Goal: Check status: Check status

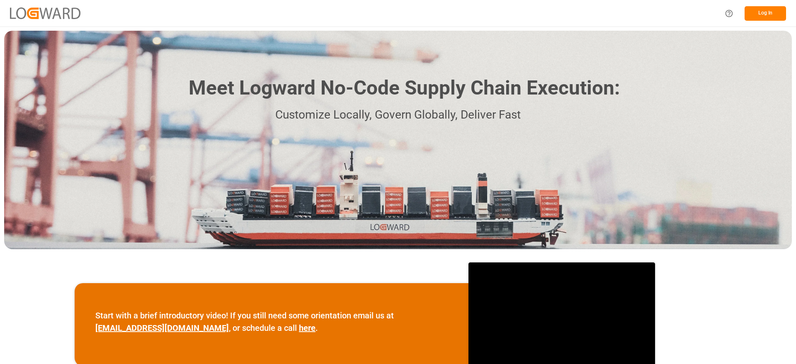
click at [765, 12] on button "Log In" at bounding box center [765, 13] width 41 height 15
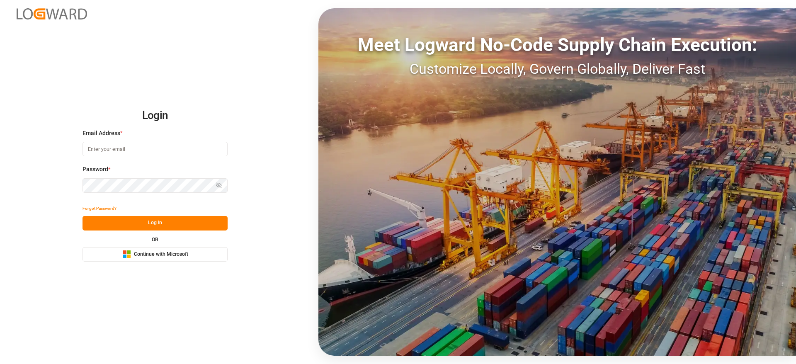
click at [174, 261] on button "Microsoft Logo Continue with Microsoft" at bounding box center [155, 254] width 145 height 15
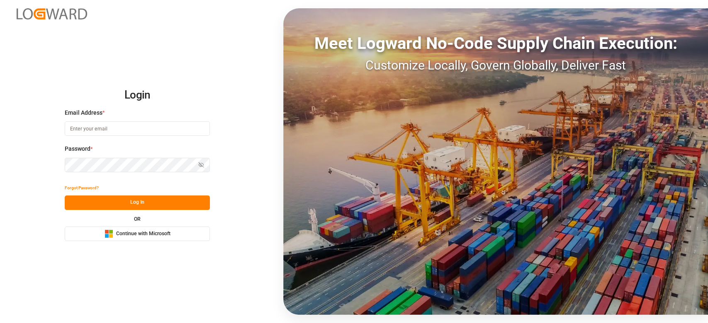
click at [159, 234] on span "Continue with Microsoft" at bounding box center [143, 234] width 54 height 7
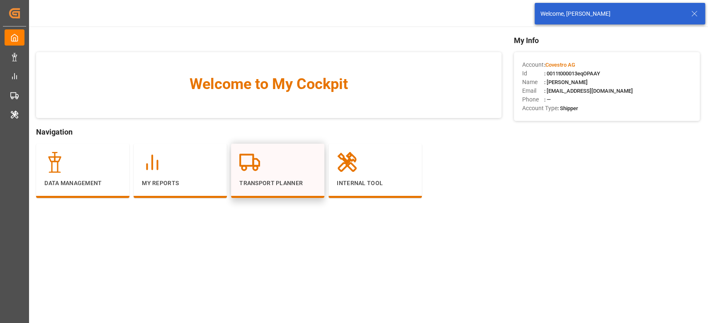
click at [292, 186] on p "Transport Planner" at bounding box center [277, 183] width 77 height 9
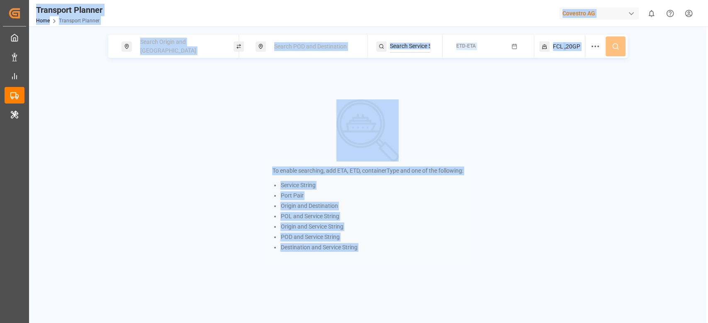
click at [170, 97] on div "Search Origin and POL Search POD and Destination ETD-ETA FCL ,20GP To enable se…" at bounding box center [367, 149] width 677 height 228
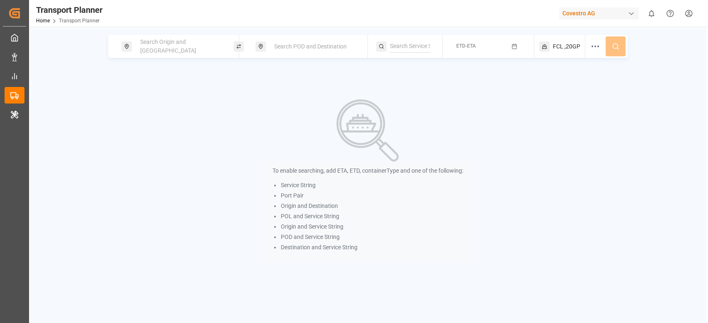
click at [163, 44] on span "Search Origin and POL" at bounding box center [168, 46] width 56 height 15
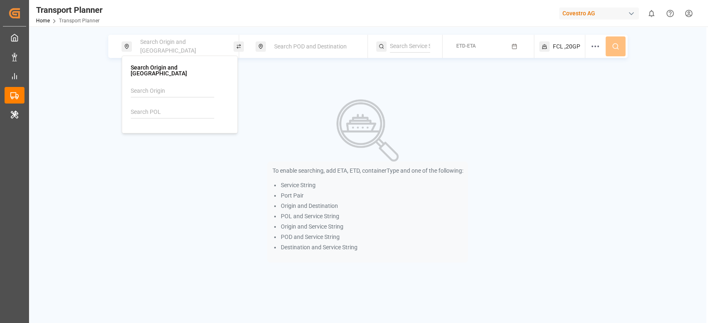
click at [139, 109] on input at bounding box center [172, 112] width 83 height 12
type input "nwc"
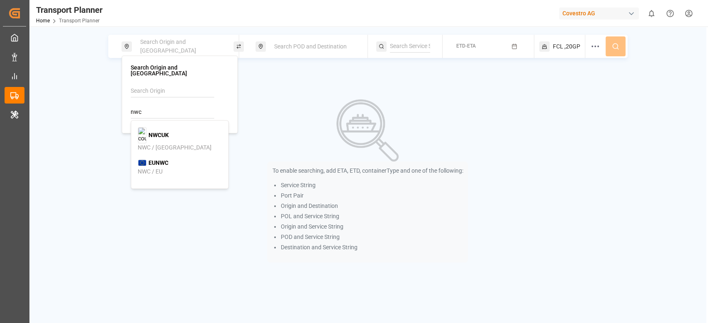
click at [171, 106] on input "nwc" at bounding box center [172, 112] width 83 height 12
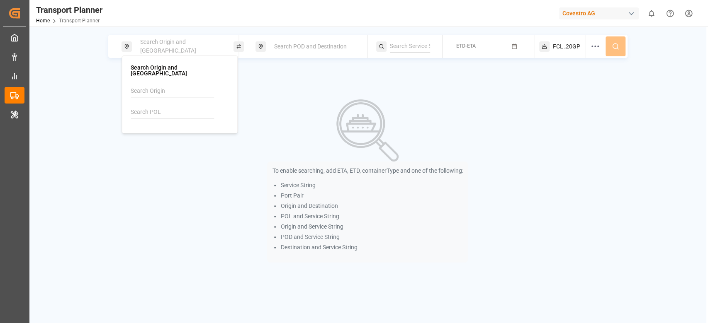
click at [158, 78] on div "Search Origin and POL" at bounding box center [180, 95] width 98 height 60
click at [154, 85] on input at bounding box center [172, 91] width 83 height 12
click at [159, 106] on div "NWC / EU" at bounding box center [180, 110] width 84 height 9
type input "NWC / EU"
click at [252, 100] on div "To enable searching, add ETA, ETD, containerType and one of the following: Serv…" at bounding box center [368, 181] width 542 height 163
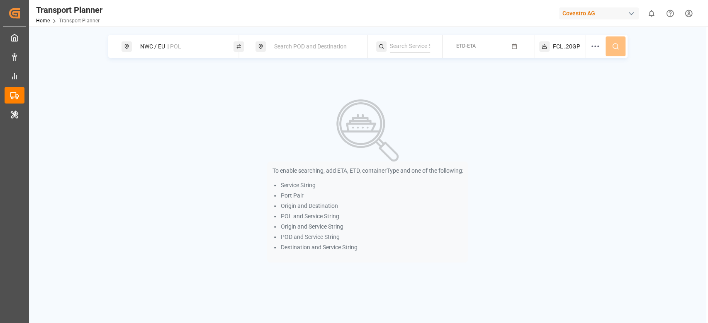
click at [295, 45] on span "Search POD and Destination" at bounding box center [310, 46] width 73 height 7
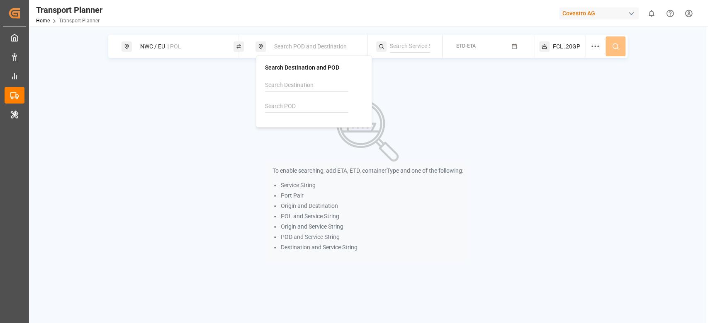
click at [283, 90] on input at bounding box center [306, 85] width 83 height 12
paste input "TTPTS"
click at [279, 105] on input "TTPTS" at bounding box center [306, 106] width 83 height 12
type input "TTPTS"
click at [295, 128] on b "TTPTS" at bounding box center [292, 125] width 19 height 7
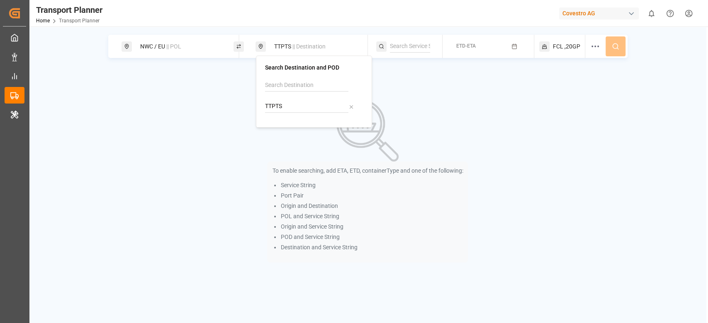
click at [462, 43] on span "ETD-ETA" at bounding box center [465, 46] width 19 height 6
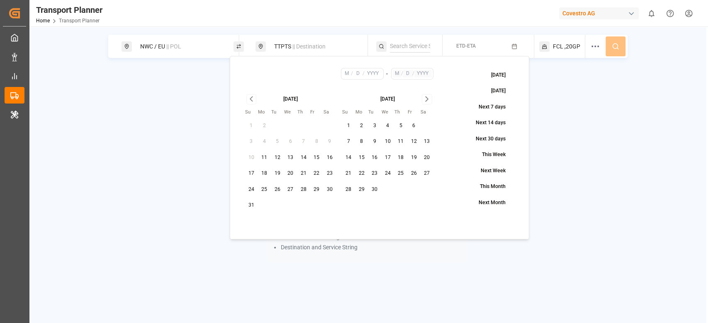
click at [265, 175] on button "18" at bounding box center [264, 173] width 13 height 13
type input "8"
type input "18"
type input "2025"
click at [428, 95] on icon "Go to next month" at bounding box center [427, 99] width 10 height 10
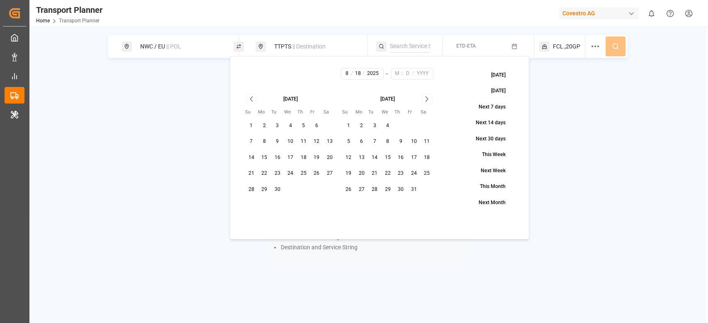
click at [428, 95] on icon "Go to next month" at bounding box center [427, 99] width 10 height 10
click at [382, 187] on button "31" at bounding box center [387, 189] width 13 height 13
type input "12"
type input "31"
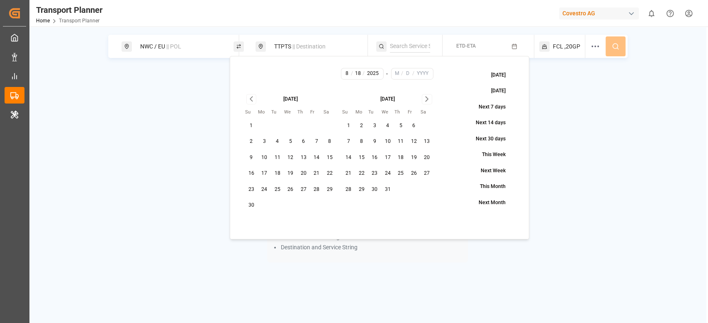
type input "2025"
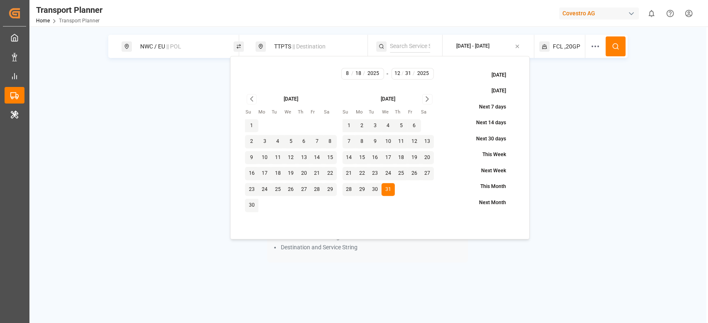
click at [615, 42] on button at bounding box center [615, 46] width 20 height 20
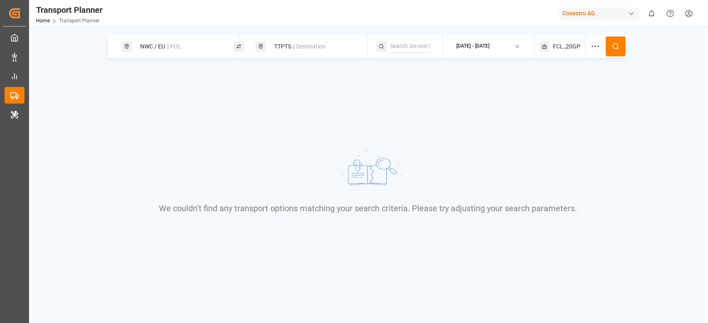
click at [572, 45] on span ",20GP" at bounding box center [572, 46] width 16 height 9
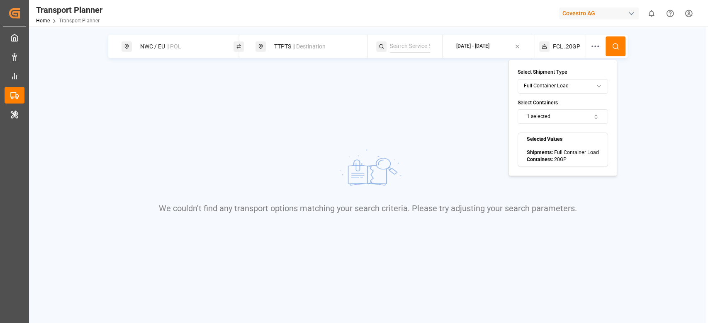
click at [547, 114] on button "1 selected" at bounding box center [563, 116] width 90 height 15
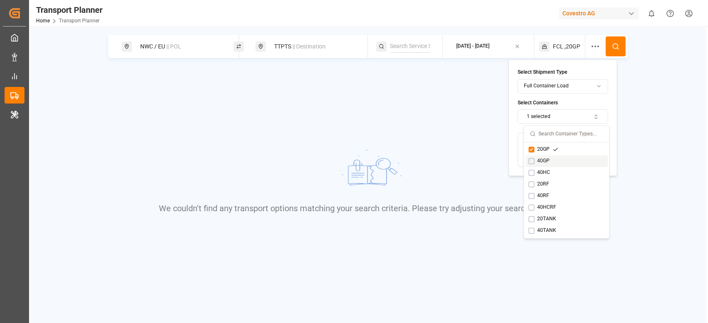
click at [537, 163] on div "40GP" at bounding box center [543, 161] width 30 height 7
click at [549, 154] on div "20GP" at bounding box center [566, 150] width 82 height 12
click at [615, 50] on icon at bounding box center [615, 46] width 7 height 7
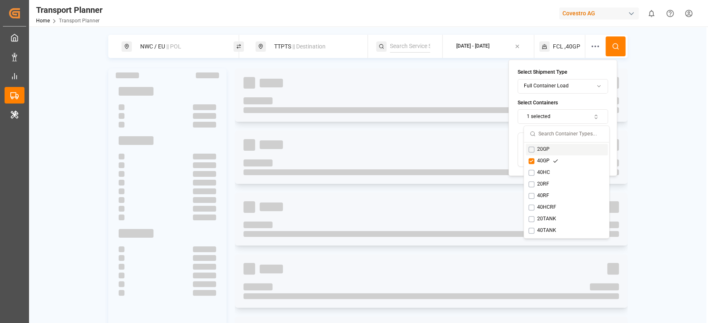
click at [615, 50] on icon at bounding box center [615, 46] width 7 height 7
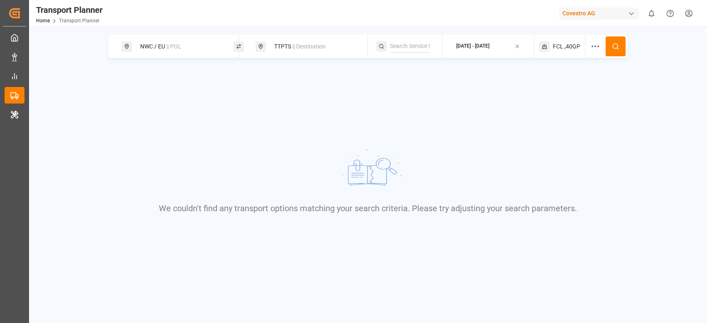
click at [567, 46] on span ",40GP" at bounding box center [572, 46] width 16 height 9
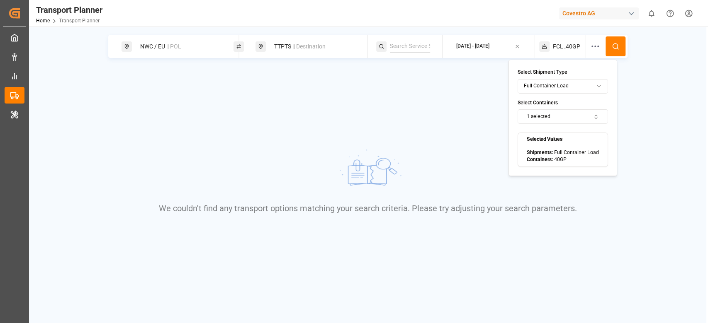
click at [539, 113] on button "1 selected" at bounding box center [563, 116] width 90 height 15
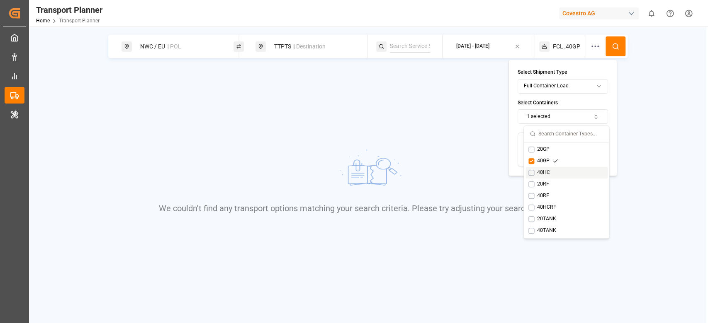
click at [531, 176] on div "40HC" at bounding box center [543, 172] width 30 height 7
click at [537, 166] on div "40GP" at bounding box center [566, 162] width 82 height 12
click at [614, 50] on button at bounding box center [615, 46] width 20 height 20
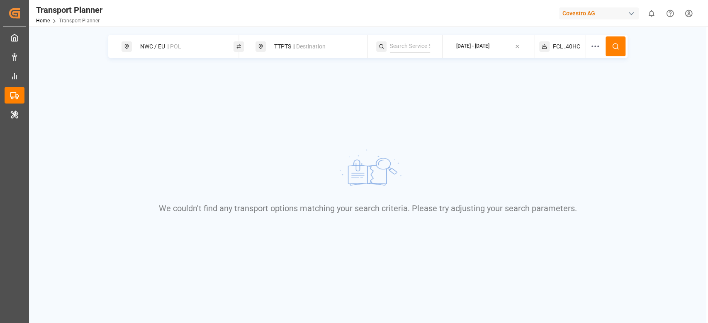
click at [566, 47] on span ",40HC" at bounding box center [572, 46] width 16 height 9
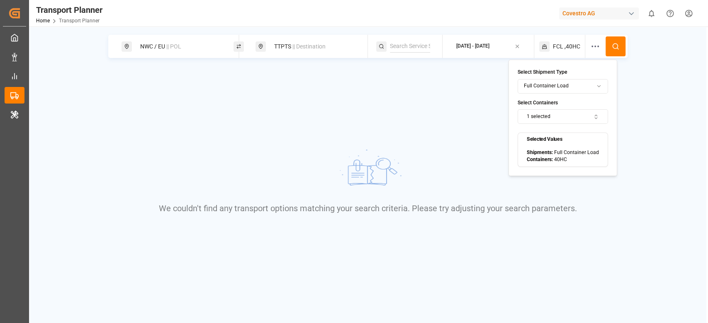
click at [565, 111] on button "1 selected" at bounding box center [563, 116] width 90 height 15
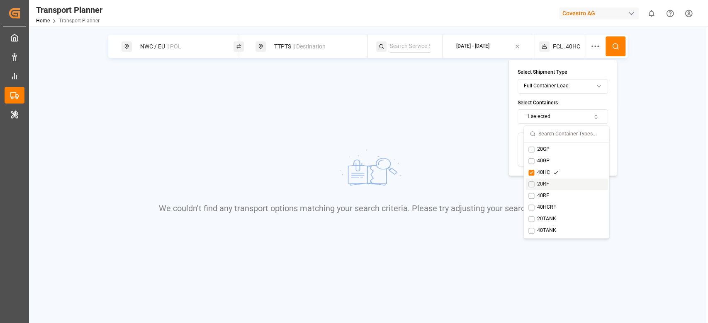
click at [552, 185] on icon "Suggestions" at bounding box center [555, 185] width 6 height 6
click at [544, 172] on div "40HC" at bounding box center [543, 172] width 30 height 7
click at [616, 48] on icon at bounding box center [615, 46] width 7 height 7
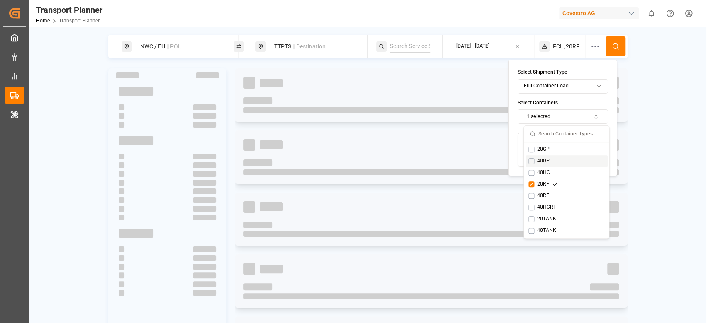
click at [616, 48] on icon at bounding box center [615, 46] width 7 height 7
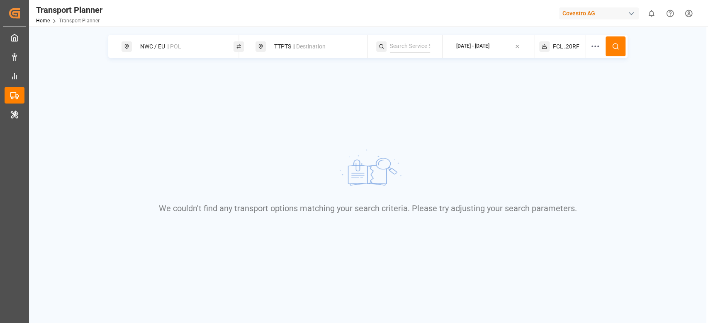
click at [570, 47] on span ",20RF" at bounding box center [571, 46] width 15 height 9
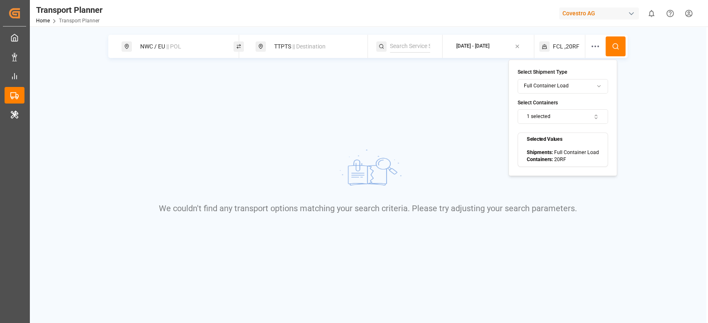
click at [539, 117] on button "1 selected" at bounding box center [563, 116] width 90 height 15
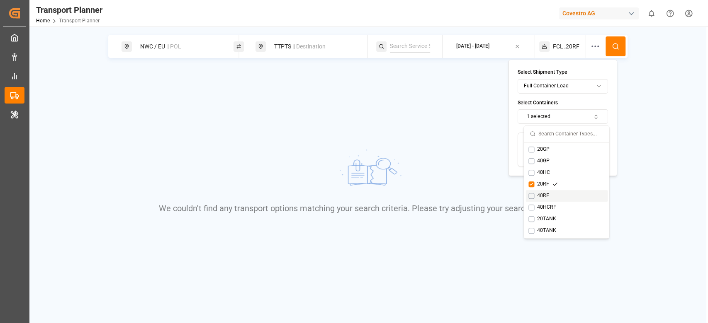
click at [536, 198] on div "40RF" at bounding box center [542, 195] width 29 height 7
click at [545, 187] on div "20RF" at bounding box center [542, 184] width 29 height 7
click at [613, 45] on circle at bounding box center [614, 46] width 5 height 5
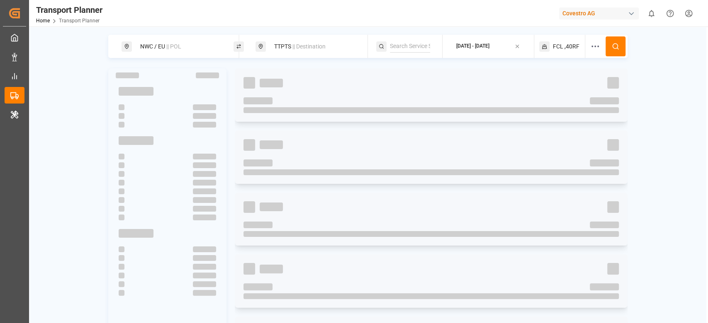
click at [613, 45] on circle at bounding box center [614, 46] width 5 height 5
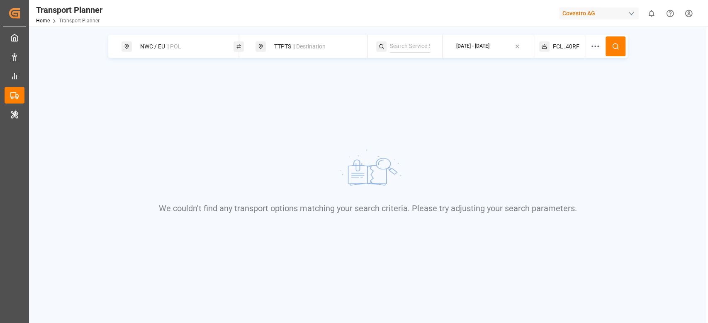
click at [557, 50] on span "FCL" at bounding box center [558, 46] width 10 height 9
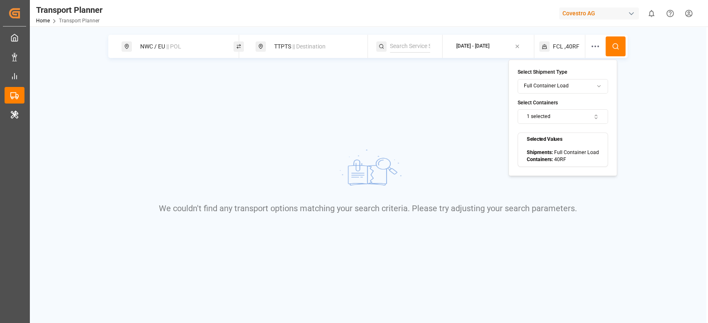
click at [546, 124] on button "1 selected" at bounding box center [563, 116] width 90 height 15
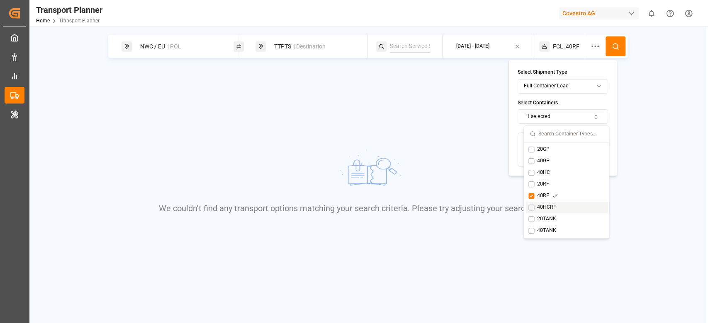
click at [538, 206] on div "40HCRF" at bounding box center [546, 207] width 36 height 7
click at [540, 200] on div "40RF" at bounding box center [566, 196] width 82 height 12
click at [617, 48] on icon at bounding box center [615, 46] width 7 height 7
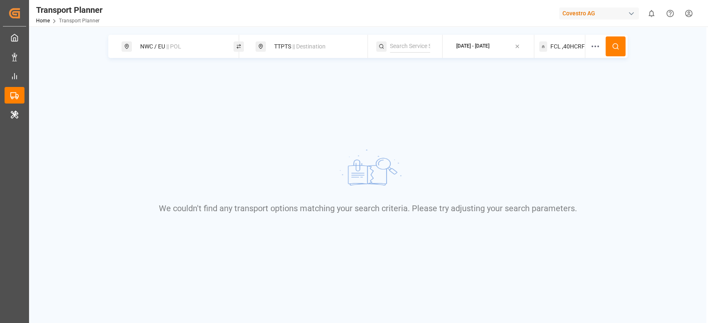
click at [569, 48] on span ",40HCRF" at bounding box center [573, 46] width 23 height 9
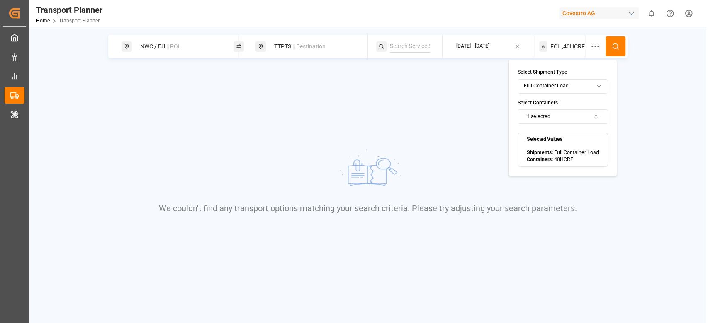
click at [563, 118] on button "1 selected" at bounding box center [563, 116] width 90 height 15
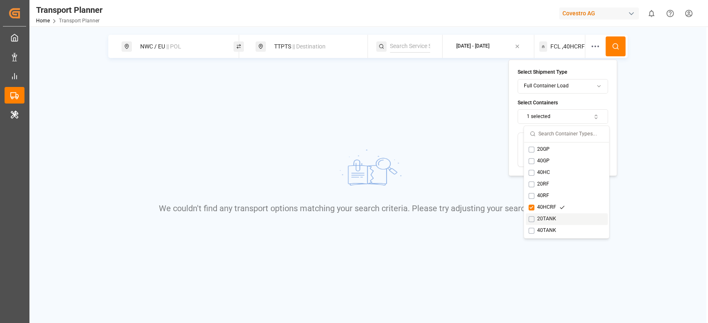
click at [547, 217] on div "20TANK" at bounding box center [546, 219] width 36 height 7
click at [544, 209] on div "40HCRF" at bounding box center [546, 207] width 36 height 7
click at [612, 49] on icon at bounding box center [615, 46] width 7 height 7
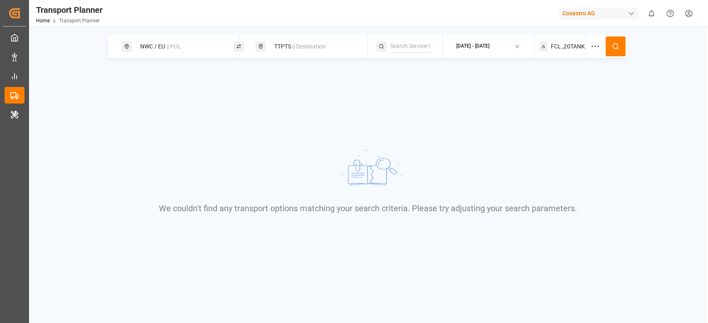
click at [574, 47] on span ",20TANK" at bounding box center [573, 46] width 22 height 9
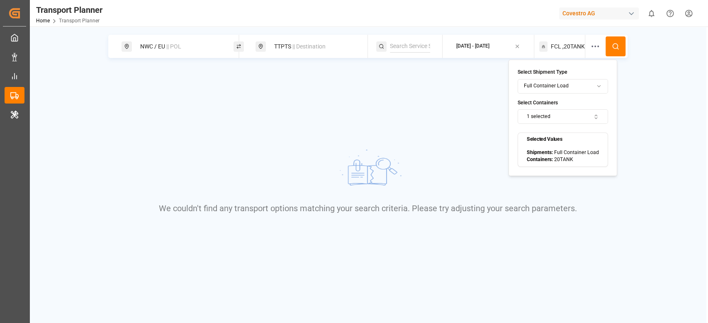
click at [550, 114] on button "1 selected" at bounding box center [563, 116] width 90 height 15
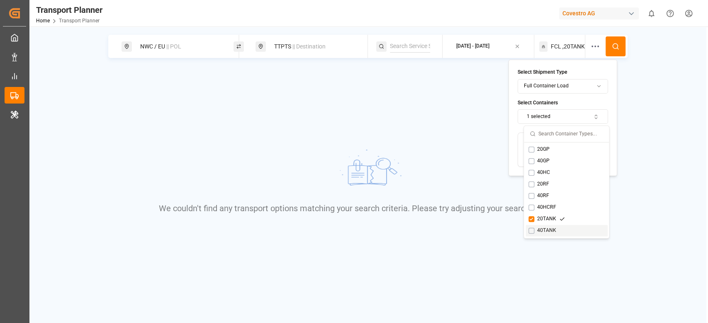
click at [540, 228] on div "40TANK" at bounding box center [546, 230] width 36 height 7
click at [543, 220] on div "20TANK" at bounding box center [546, 219] width 36 height 7
click at [615, 45] on icon at bounding box center [615, 46] width 7 height 7
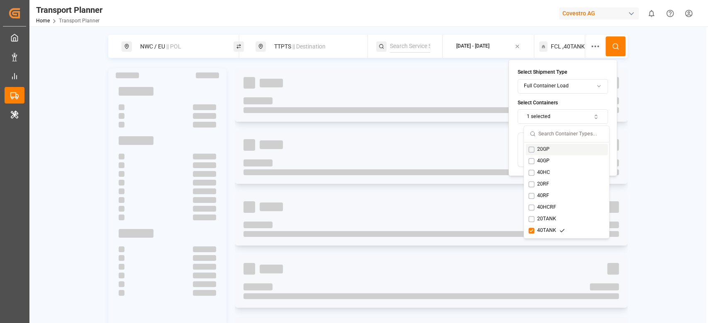
click at [615, 45] on icon at bounding box center [615, 46] width 7 height 7
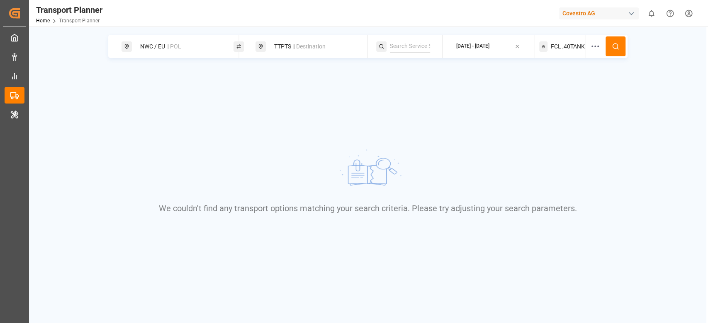
click at [276, 55] on div "TTPTS || Destination" at bounding box center [311, 46] width 112 height 23
click at [285, 49] on div "TTPTS || Destination" at bounding box center [314, 46] width 90 height 15
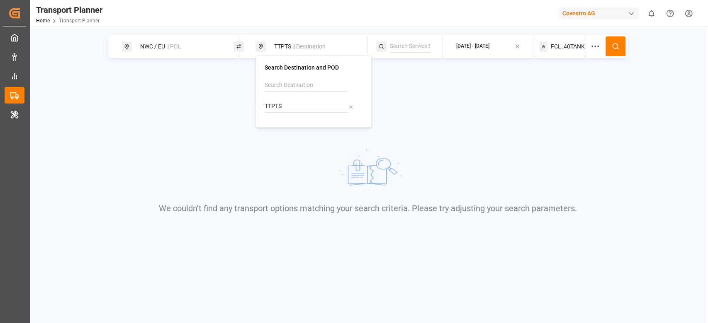
click at [276, 104] on input "TTPTS" at bounding box center [306, 106] width 83 height 12
click at [472, 106] on div "We couldn't find any transport options matching your search criteria. Please tr…" at bounding box center [368, 181] width 542 height 162
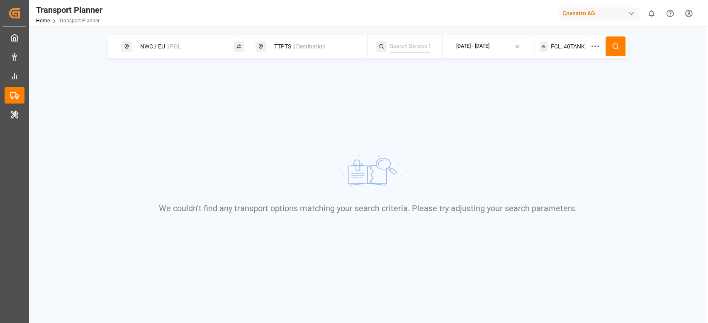
click at [284, 41] on div "TTPTS || Destination" at bounding box center [314, 46] width 90 height 15
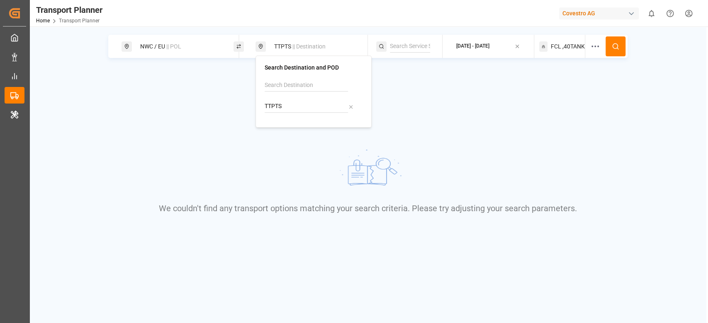
click at [271, 104] on input "TTPTS" at bounding box center [306, 106] width 83 height 12
click at [222, 154] on div "We couldn't find any transport options matching your search criteria. Please tr…" at bounding box center [368, 181] width 542 height 162
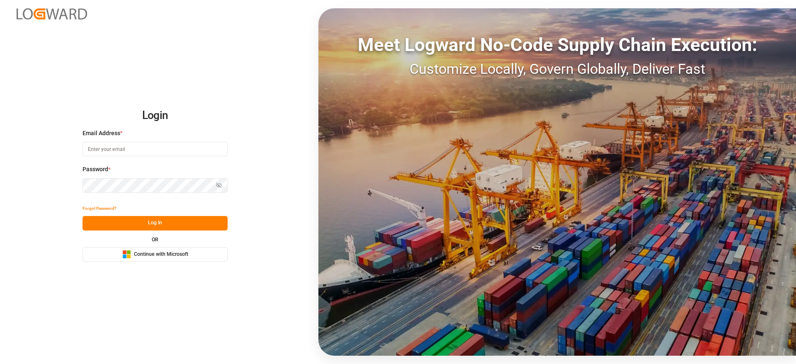
click at [175, 253] on span "Continue with Microsoft" at bounding box center [161, 254] width 54 height 7
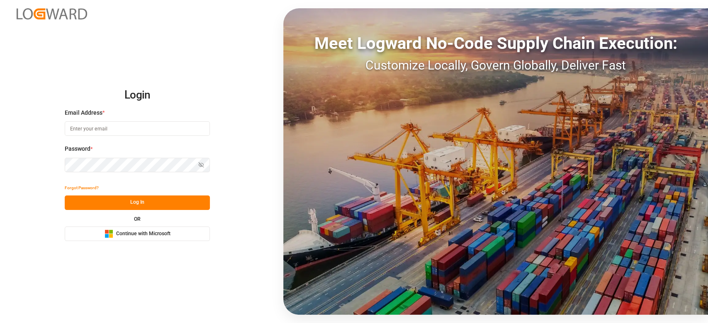
click at [172, 234] on button "Microsoft Logo Continue with Microsoft" at bounding box center [137, 234] width 145 height 15
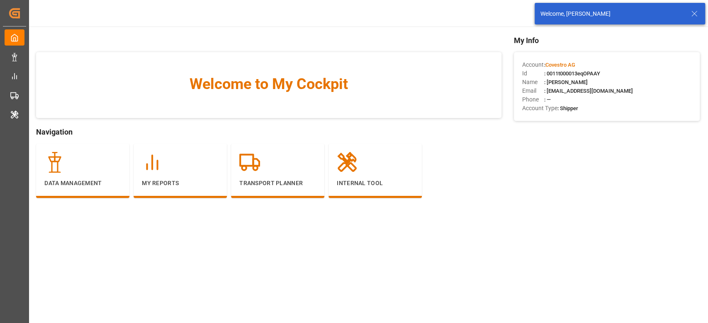
click at [687, 10] on div "Welcome, varshini suresh" at bounding box center [614, 14] width 149 height 9
click at [696, 15] on line at bounding box center [694, 13] width 5 height 5
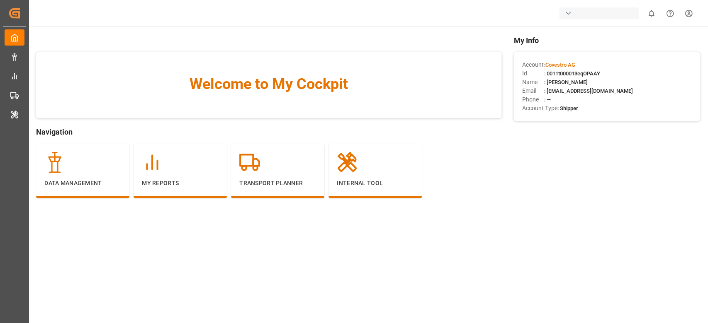
click at [614, 14] on div "button" at bounding box center [599, 13] width 80 height 12
click at [570, 34] on input at bounding box center [600, 34] width 136 height 15
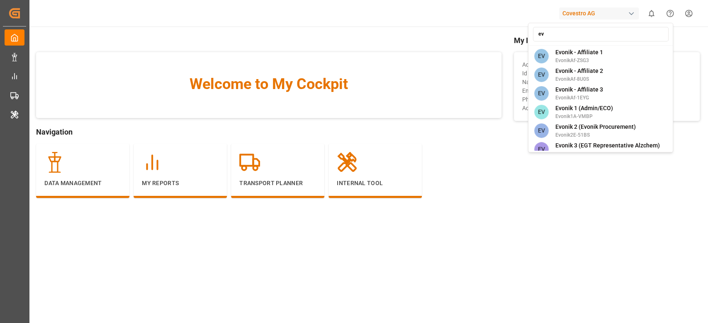
type input "e"
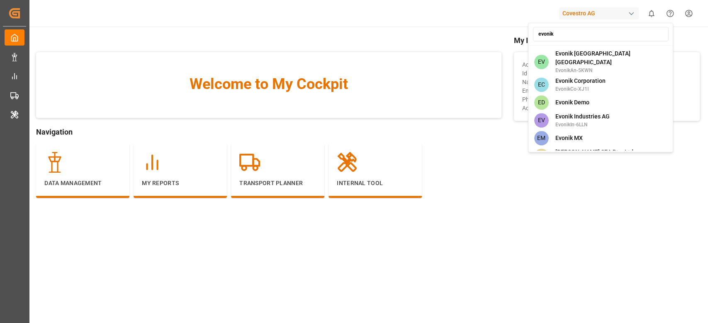
scroll to position [468, 0]
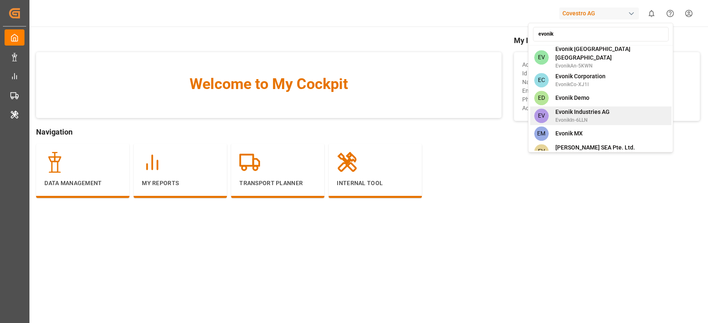
type input "evonik"
click at [581, 108] on span "Evonik Industries AG" at bounding box center [582, 112] width 54 height 9
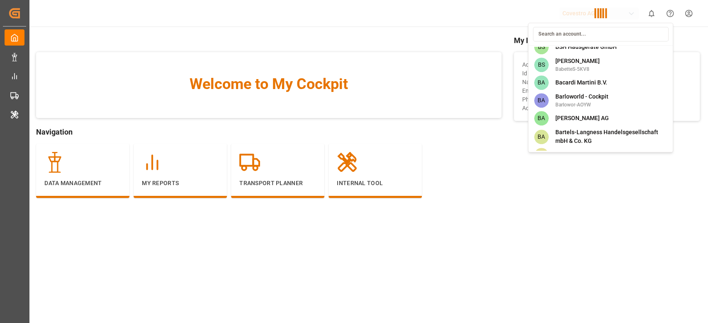
click at [581, 98] on div "67 670 670-ZH1IZA96R <H <h1>testing</h1> h1testin-UOC1 <I <img src=0 onerror=al…" at bounding box center [600, 88] width 145 height 130
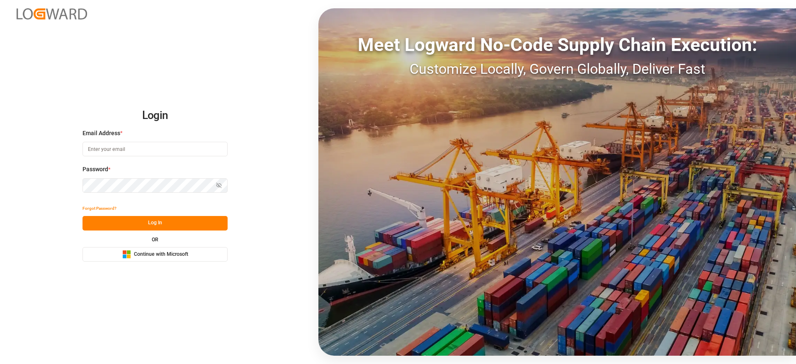
click at [179, 249] on button "Microsoft Logo Continue with Microsoft" at bounding box center [155, 254] width 145 height 15
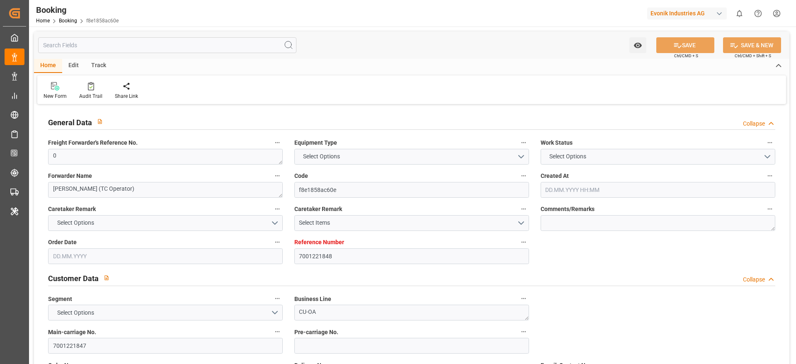
type input "7001221848"
type input "9321536"
type input "Maersk"
type input "Maersk Line AS"
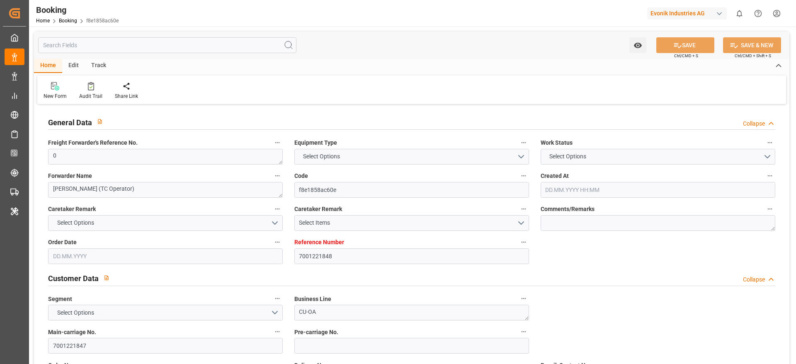
type input "NLRTM"
type input "SGSIN"
type input "0"
type input "[DATE] 12:21"
type input "[DATE]"
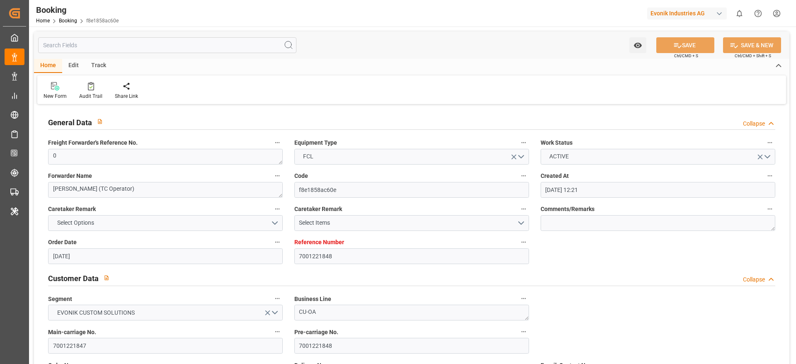
type input "[DATE]"
type input "[DATE] 00:00"
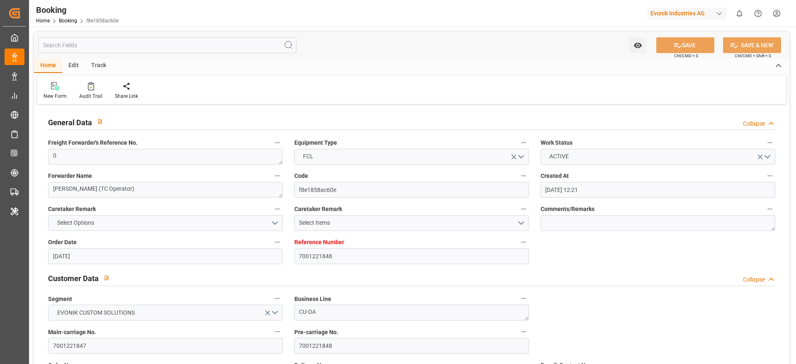
type input "[DATE] 00:00"
type input "[DATE]"
type input "[DATE] 09:56"
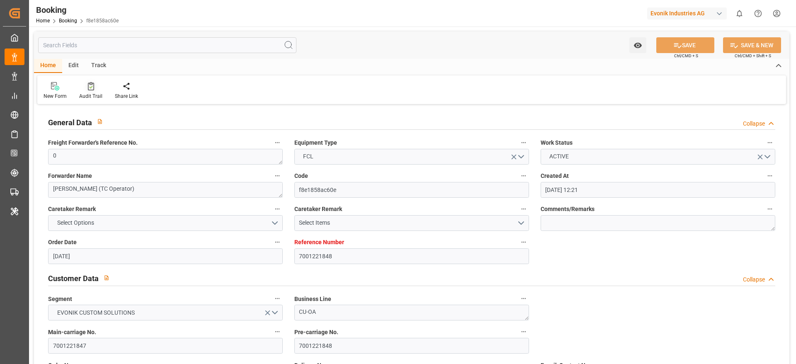
click at [88, 83] on icon at bounding box center [91, 86] width 6 height 8
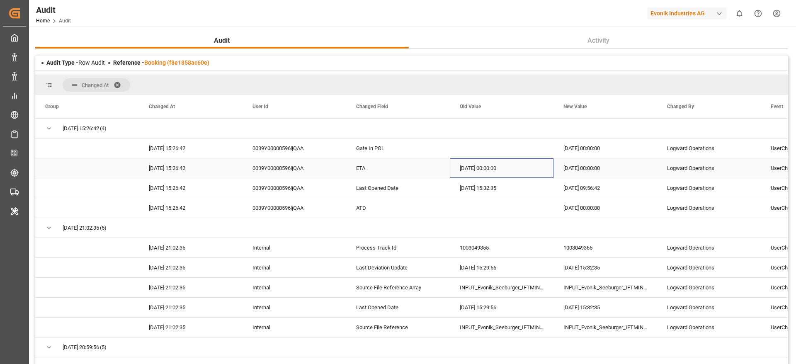
click at [475, 163] on div "[DATE] 00:00:00" at bounding box center [502, 167] width 104 height 19
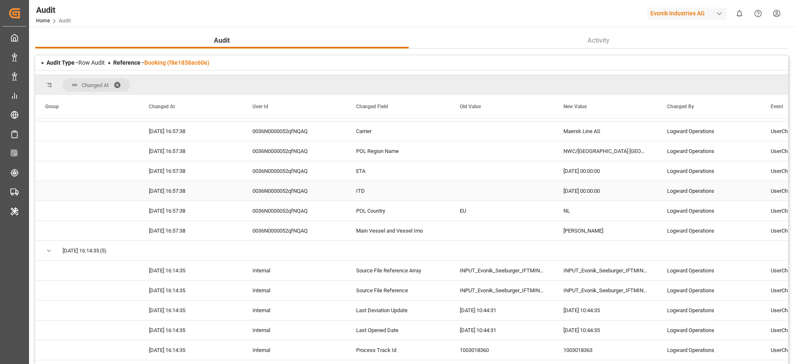
scroll to position [1014, 0]
